Goal: Information Seeking & Learning: Understand process/instructions

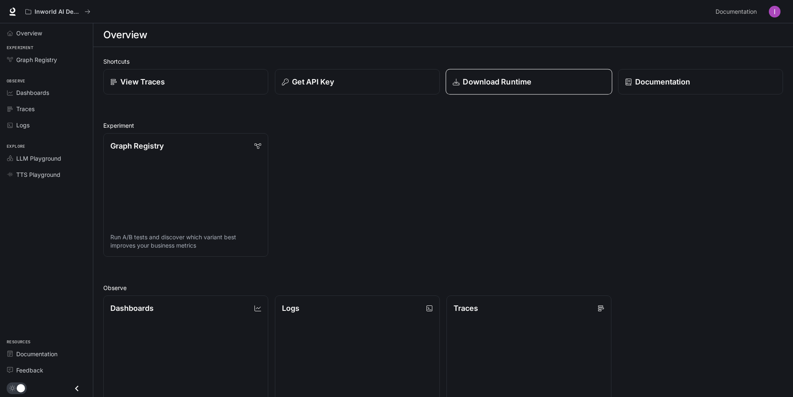
click at [512, 84] on p "Download Runtime" at bounding box center [497, 81] width 69 height 11
click at [15, 10] on icon at bounding box center [12, 10] width 5 height 6
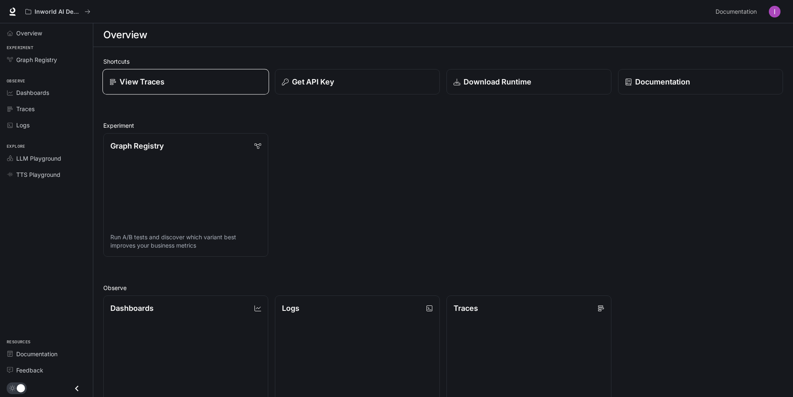
click at [162, 82] on p "View Traces" at bounding box center [141, 81] width 45 height 11
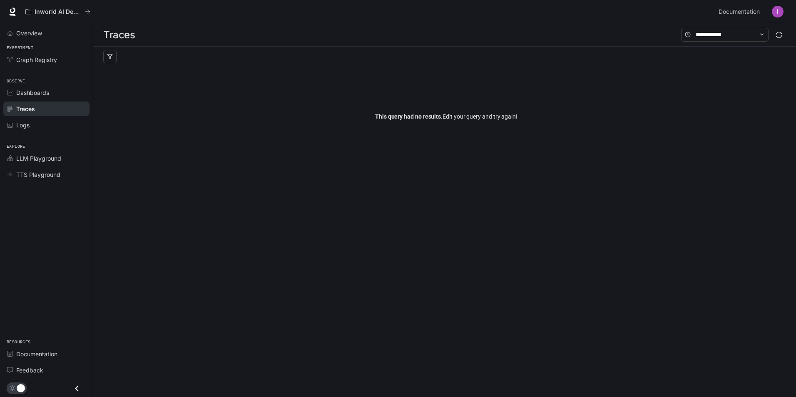
click at [778, 13] on img "button" at bounding box center [778, 12] width 12 height 12
click at [778, 14] on div at bounding box center [398, 198] width 796 height 397
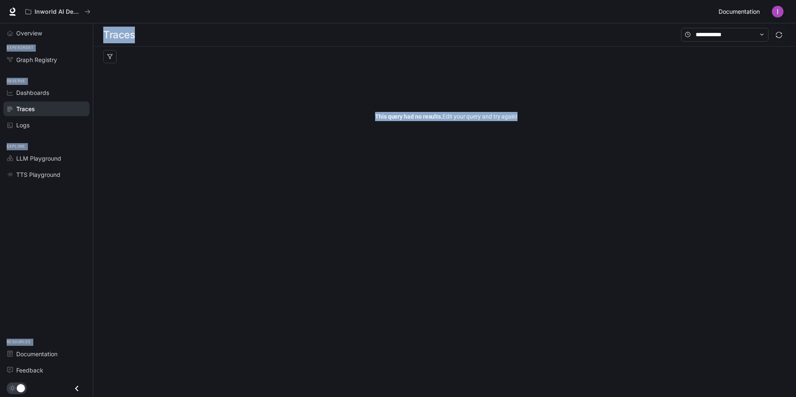
click at [749, 14] on span "Documentation" at bounding box center [739, 12] width 41 height 10
